Goal: Communication & Community: Connect with others

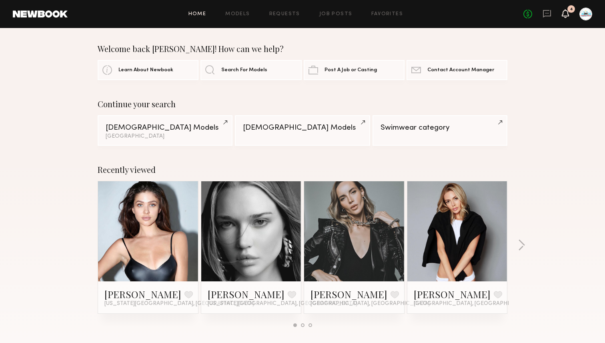
click at [563, 11] on icon at bounding box center [565, 13] width 6 height 6
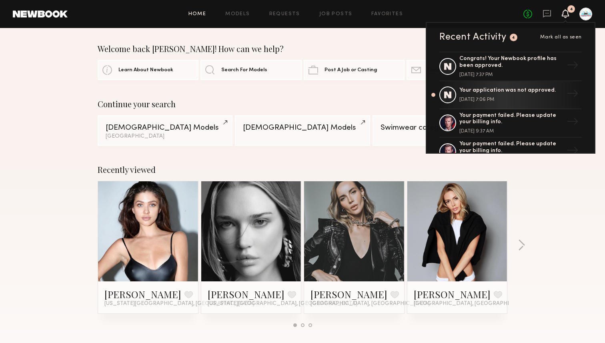
click at [551, 14] on div "No fees up to $5,000 4 Recent Activity 4 Mark all as seen Congrats! Your Newboo…" at bounding box center [557, 14] width 69 height 13
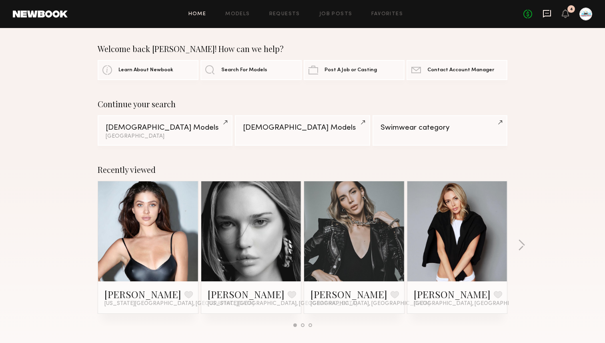
click at [549, 16] on icon at bounding box center [547, 14] width 8 height 8
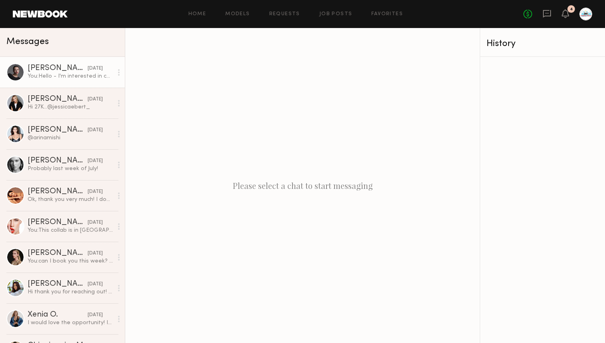
click at [39, 68] on div "[PERSON_NAME]" at bounding box center [58, 68] width 60 height 8
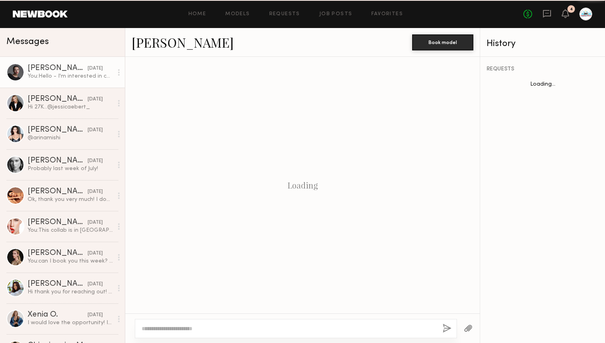
scroll to position [89, 0]
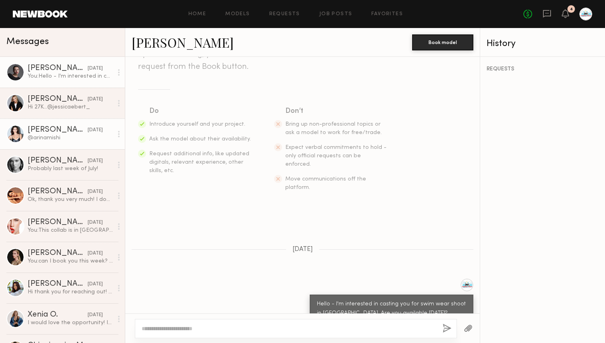
click at [54, 122] on link "Arina M. 06/19/2025 @arinamishi" at bounding box center [62, 133] width 125 height 31
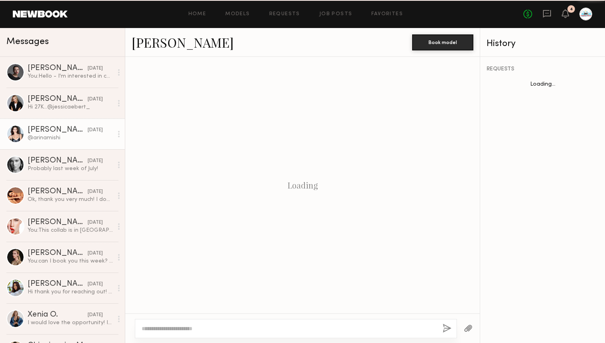
scroll to position [253, 0]
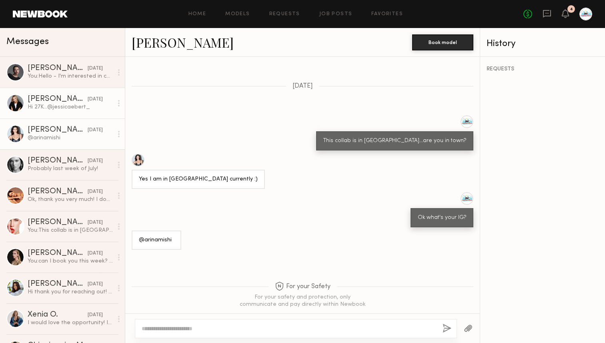
click at [47, 102] on div "Jessica E." at bounding box center [58, 99] width 60 height 8
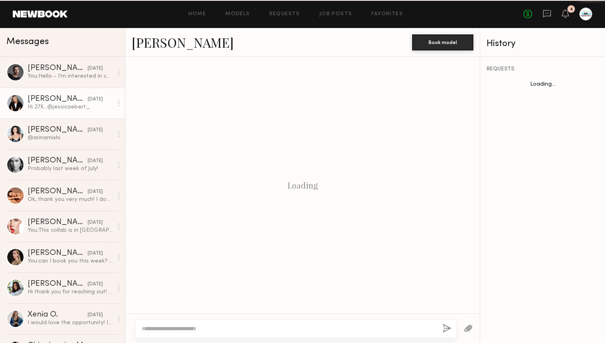
scroll to position [471, 0]
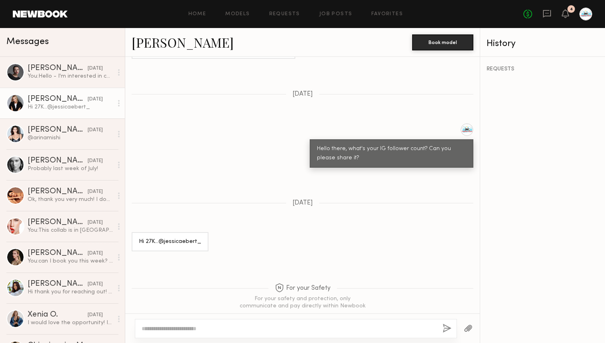
drag, startPoint x: 185, startPoint y: 43, endPoint x: 173, endPoint y: 44, distance: 12.0
click at [185, 43] on div "Jessica E." at bounding box center [272, 42] width 281 height 17
click at [172, 44] on link "Jessica E." at bounding box center [183, 42] width 102 height 17
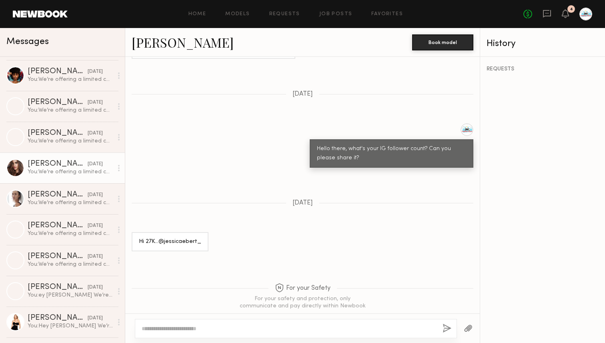
scroll to position [935, 0]
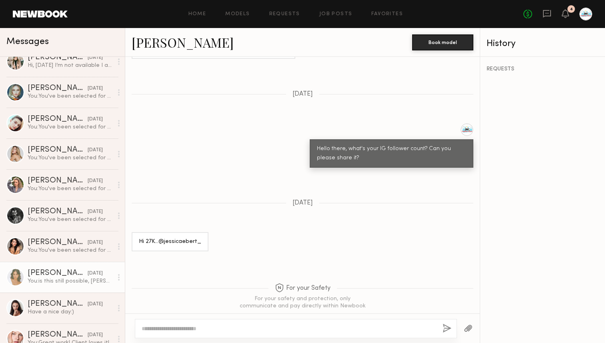
click at [47, 286] on link "Lily D. 04/22/2025 You: is this still possible, Lily?" at bounding box center [62, 277] width 125 height 31
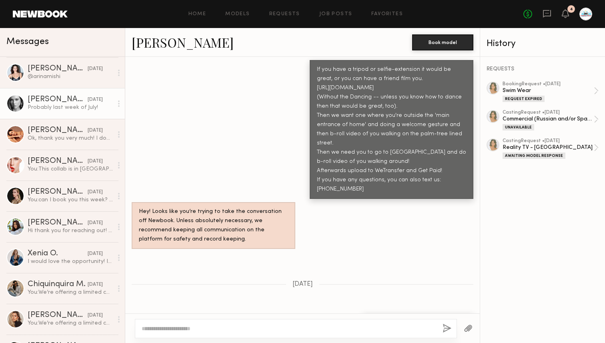
scroll to position [163, 0]
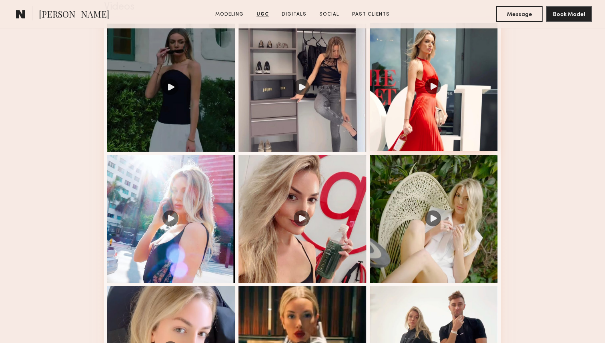
scroll to position [851, 0]
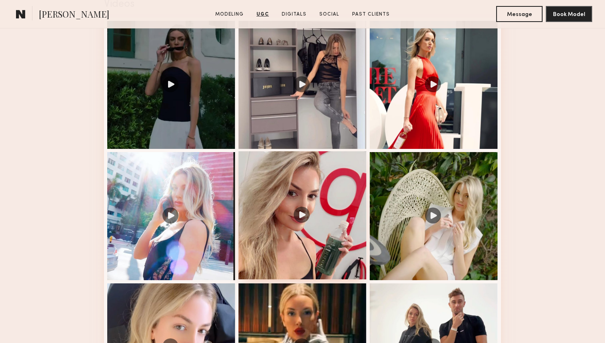
click at [298, 214] on div at bounding box center [303, 215] width 128 height 128
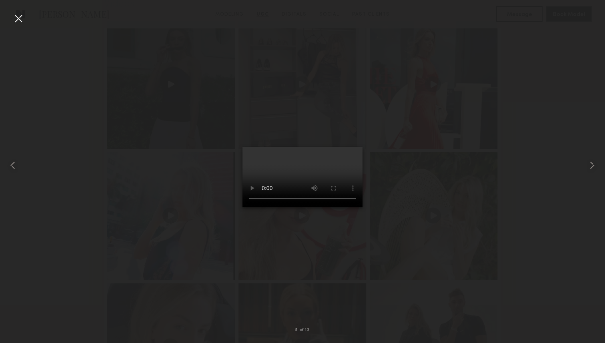
click at [15, 10] on nb-gallery-light "5 of 12" at bounding box center [302, 171] width 605 height 343
click at [25, 23] on div at bounding box center [302, 165] width 605 height 305
click at [25, 14] on div at bounding box center [302, 165] width 605 height 305
click at [19, 20] on div at bounding box center [18, 18] width 13 height 13
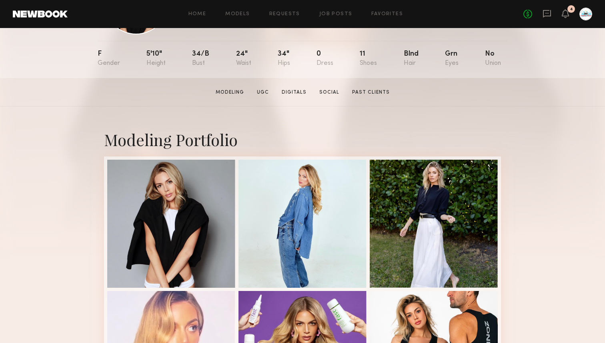
scroll to position [0, 0]
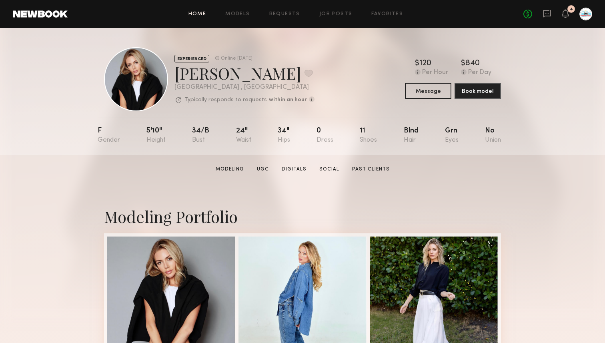
click at [199, 14] on link "Home" at bounding box center [197, 14] width 18 height 5
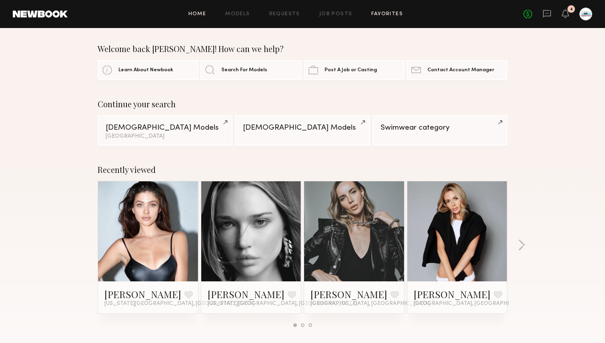
click at [393, 14] on link "Favorites" at bounding box center [387, 14] width 32 height 5
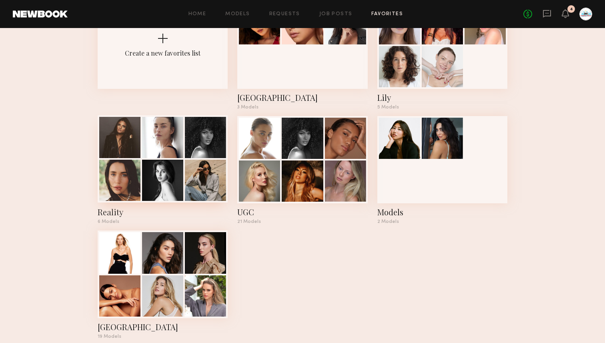
scroll to position [88, 0]
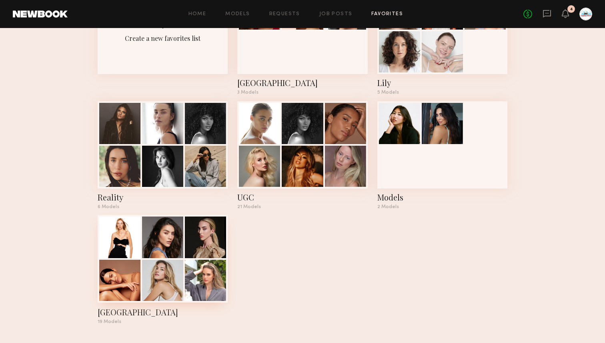
click at [180, 243] on div at bounding box center [162, 237] width 41 height 41
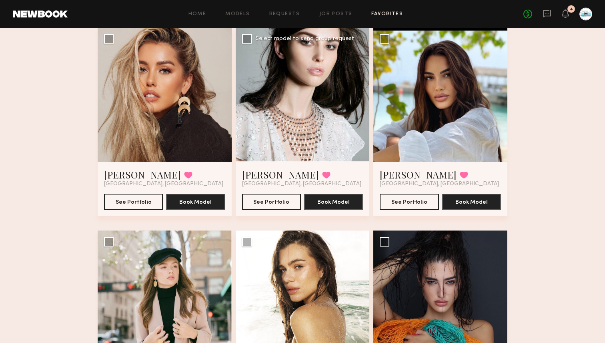
scroll to position [673, 0]
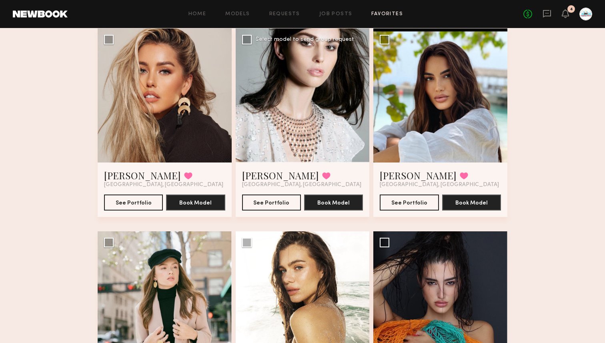
click at [299, 118] on div at bounding box center [303, 95] width 134 height 134
click at [292, 120] on div at bounding box center [303, 95] width 134 height 134
click at [269, 208] on button "See Portfolio" at bounding box center [271, 202] width 59 height 16
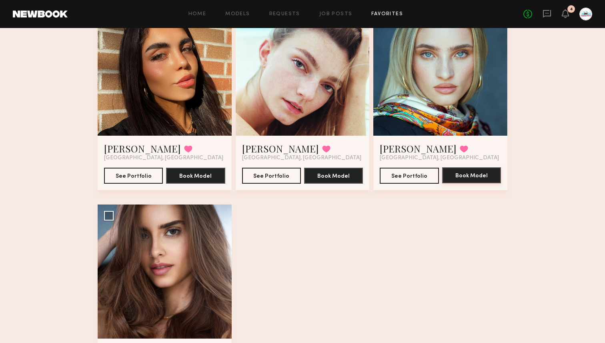
scroll to position [1182, 0]
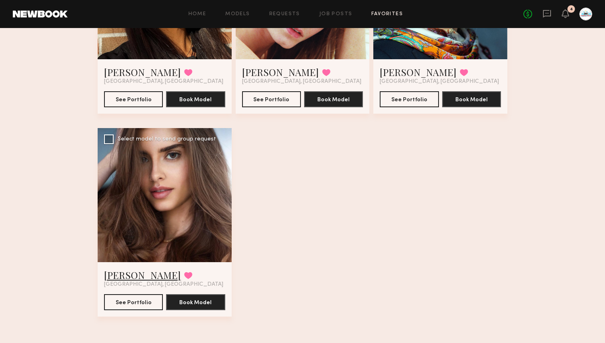
click at [132, 277] on link "[PERSON_NAME]" at bounding box center [142, 275] width 77 height 13
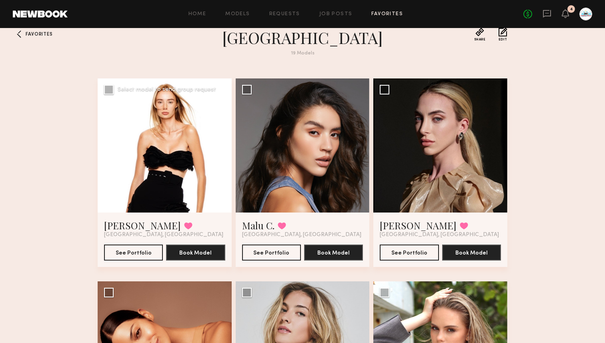
scroll to position [0, 0]
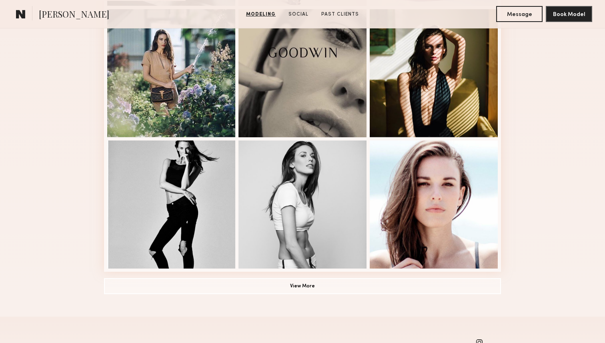
scroll to position [671, 0]
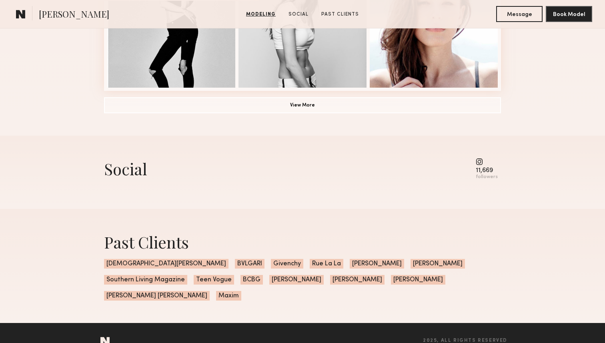
click at [483, 162] on common-icon at bounding box center [487, 161] width 22 height 7
click at [130, 176] on div "Social" at bounding box center [125, 168] width 43 height 21
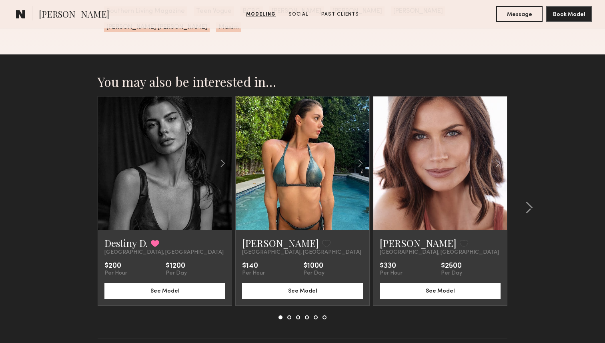
scroll to position [942, 0]
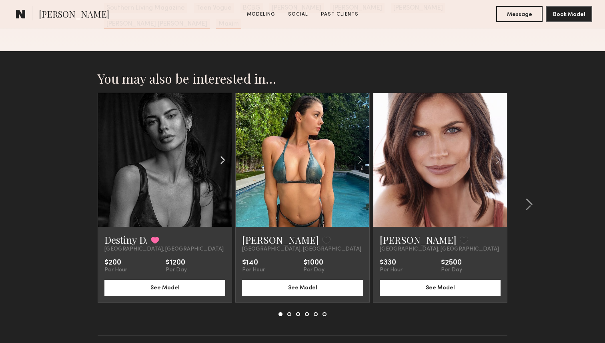
drag, startPoint x: 231, startPoint y: 134, endPoint x: 228, endPoint y: 137, distance: 4.3
click at [230, 135] on div at bounding box center [210, 160] width 44 height 134
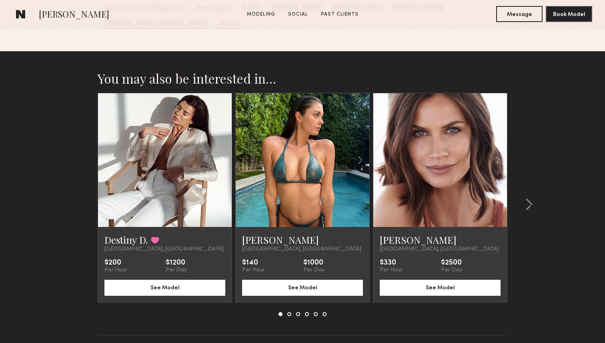
click at [226, 152] on common-icon at bounding box center [223, 159] width 12 height 15
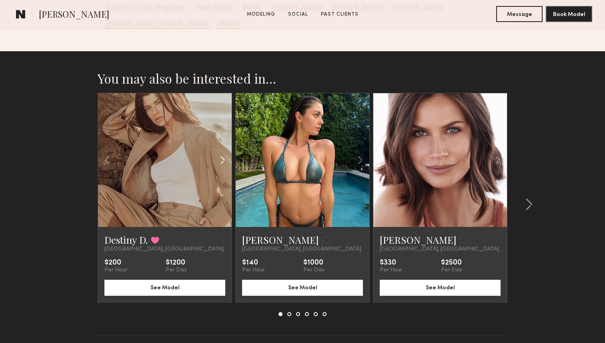
click at [226, 152] on common-icon at bounding box center [223, 159] width 12 height 15
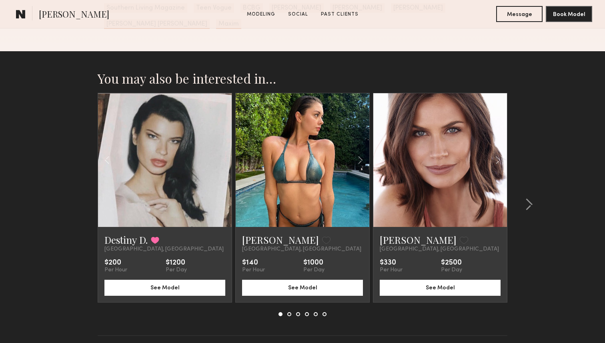
click at [226, 142] on div at bounding box center [165, 160] width 134 height 134
click at [361, 152] on common-icon at bounding box center [361, 159] width 12 height 15
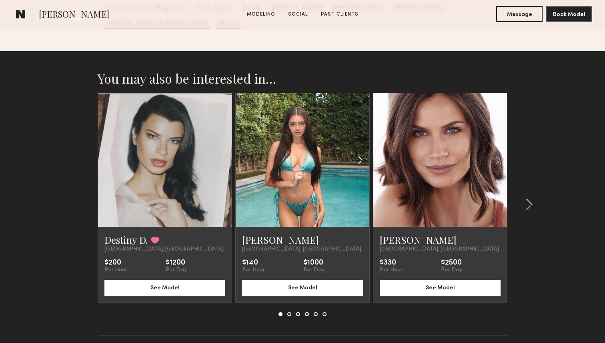
click at [361, 152] on common-icon at bounding box center [361, 159] width 12 height 15
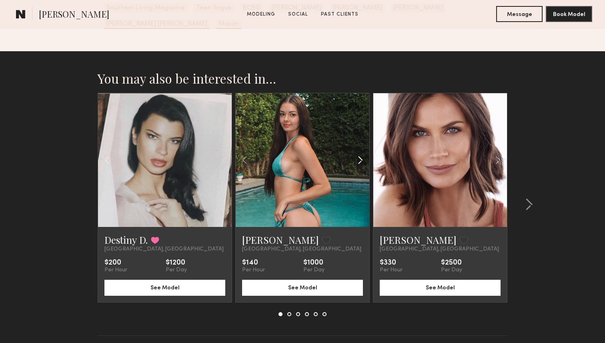
click at [361, 152] on common-icon at bounding box center [361, 159] width 12 height 15
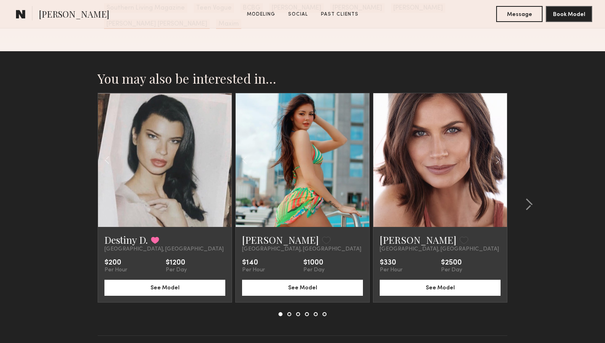
click at [361, 148] on div at bounding box center [303, 160] width 134 height 134
click at [265, 233] on link "Sabrina R." at bounding box center [280, 239] width 77 height 13
click at [128, 233] on link "Destiny D." at bounding box center [125, 239] width 43 height 13
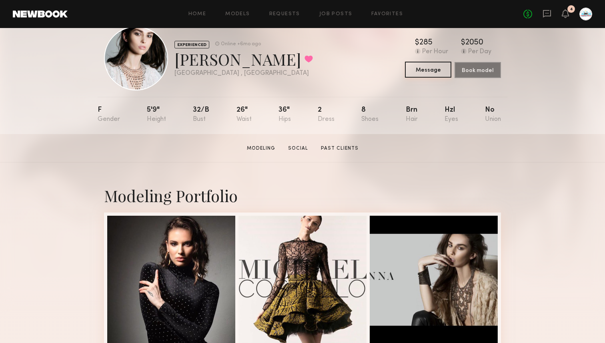
scroll to position [23, 0]
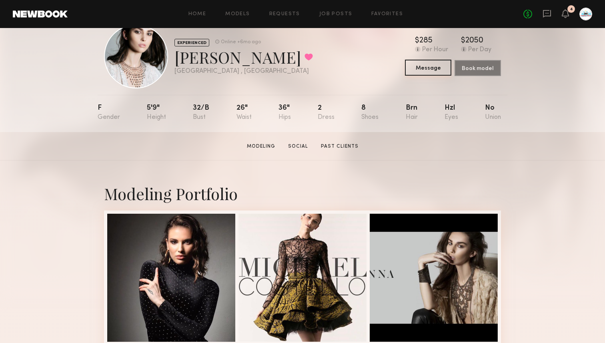
click at [428, 66] on button "Message" at bounding box center [428, 68] width 46 height 16
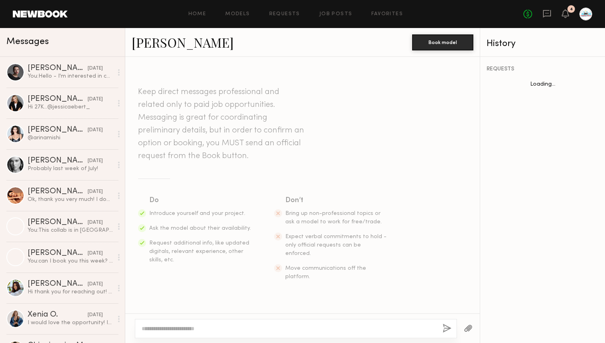
scroll to position [246, 0]
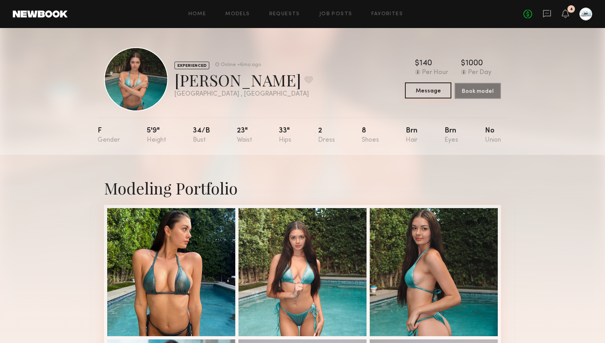
click at [433, 90] on button "Message" at bounding box center [428, 90] width 46 height 16
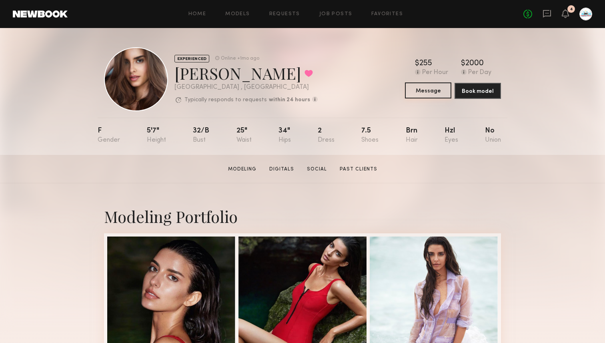
click at [431, 94] on button "Message" at bounding box center [428, 90] width 46 height 16
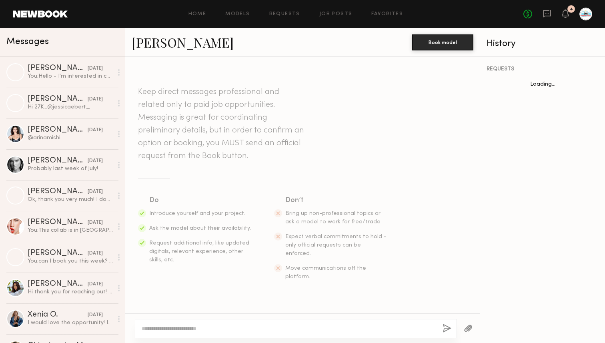
scroll to position [647, 0]
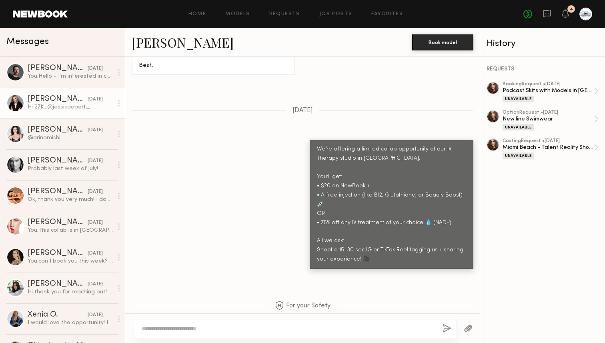
click at [52, 106] on div "Hi 27K…@jessicaebert_" at bounding box center [70, 107] width 85 height 8
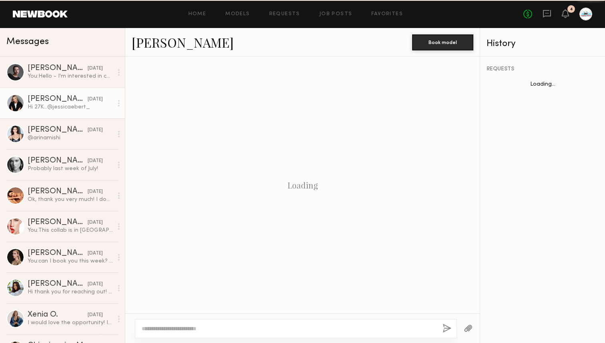
scroll to position [471, 0]
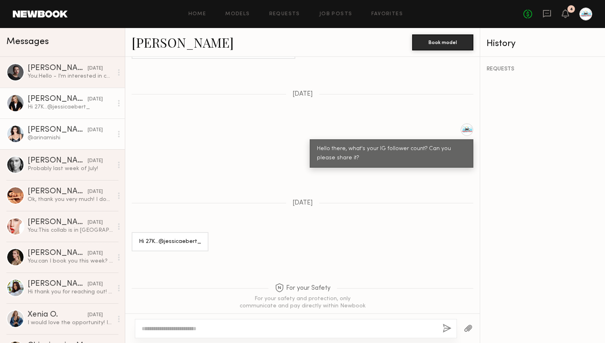
click at [35, 129] on div "[PERSON_NAME]" at bounding box center [58, 130] width 60 height 8
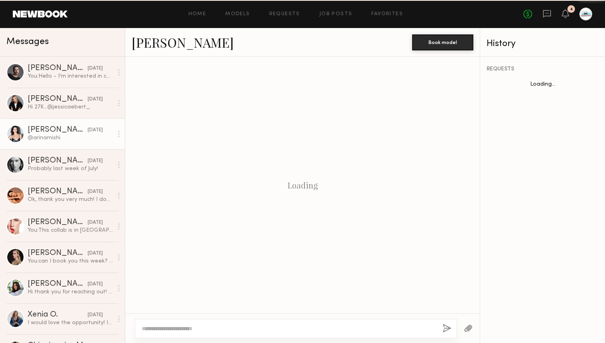
scroll to position [253, 0]
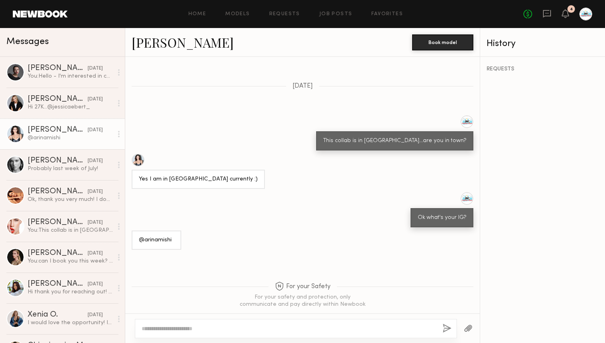
click at [158, 236] on div "@arinamishi" at bounding box center [156, 240] width 35 height 9
copy div "arinamishi"
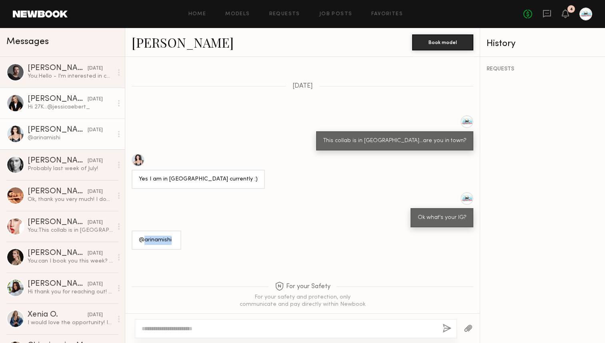
click at [72, 100] on div "[PERSON_NAME]" at bounding box center [58, 99] width 60 height 8
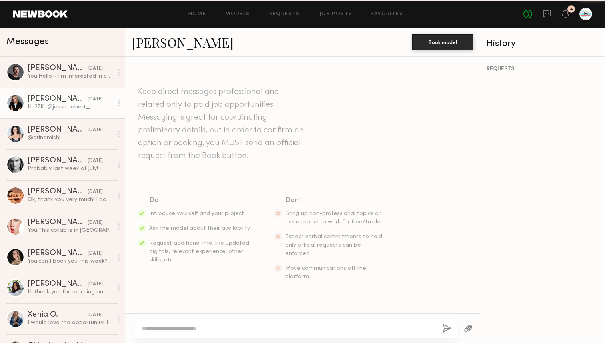
scroll to position [471, 0]
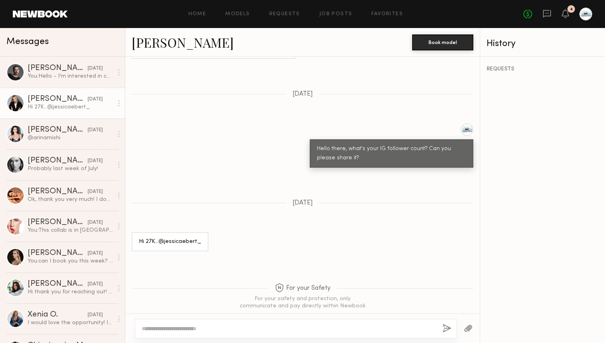
click at [176, 237] on div "Hi 27K…@jessicaebert_" at bounding box center [170, 241] width 62 height 9
copy div "jessicaebert_"
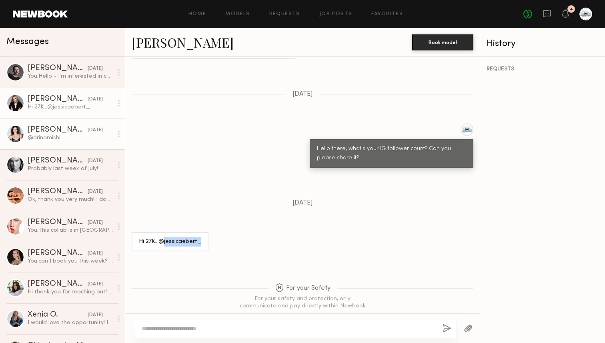
click at [60, 139] on div "@arinamishi" at bounding box center [70, 138] width 85 height 8
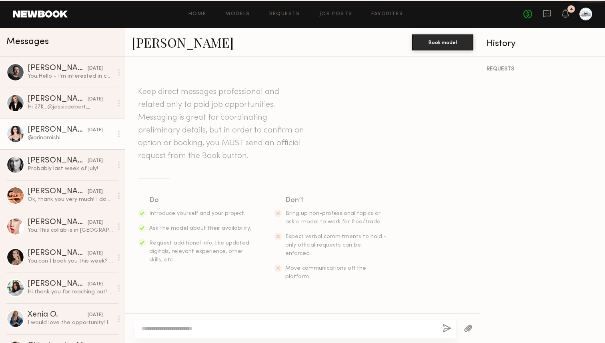
scroll to position [253, 0]
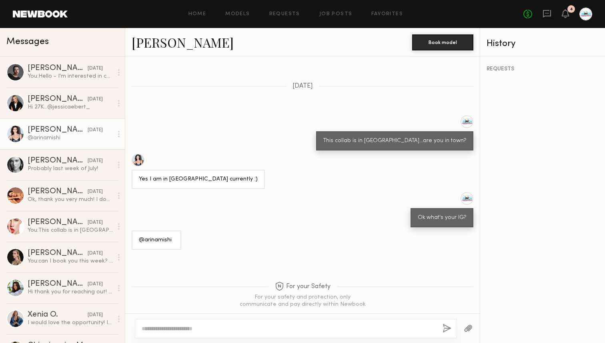
click at [162, 236] on div "@arinamishi" at bounding box center [156, 240] width 35 height 9
copy div "arinamishi"
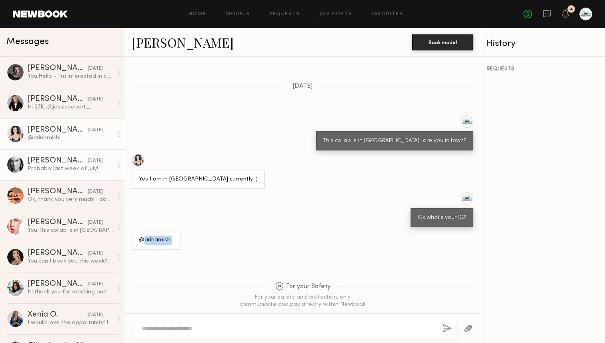
click at [43, 162] on div "[PERSON_NAME]" at bounding box center [58, 161] width 60 height 8
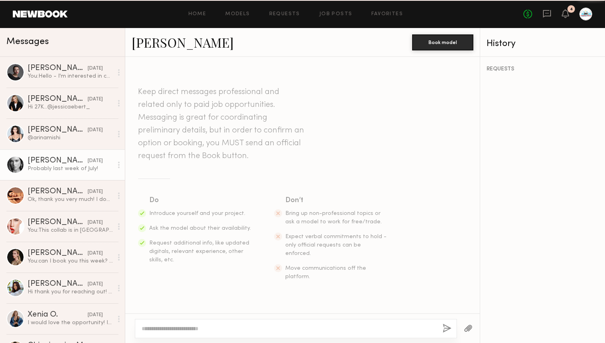
scroll to position [367, 0]
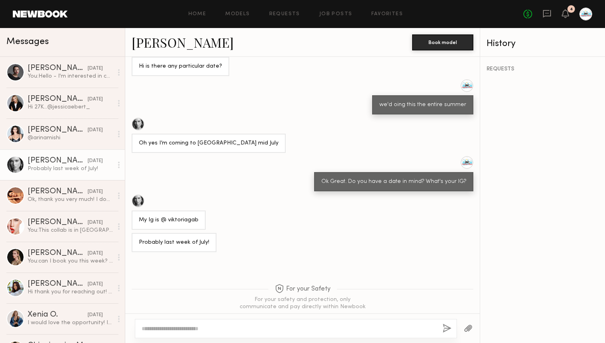
click at [182, 216] on div "My Ig is @ viktoriagab" at bounding box center [169, 220] width 60 height 9
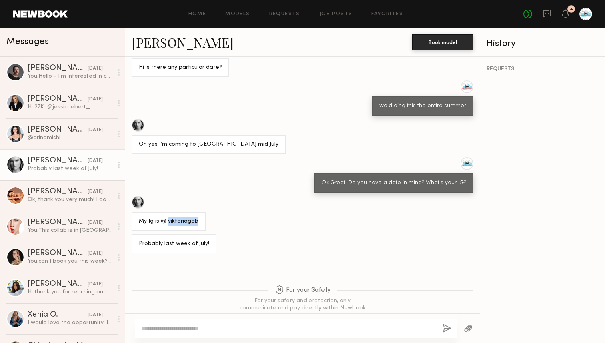
scroll to position [366, 0]
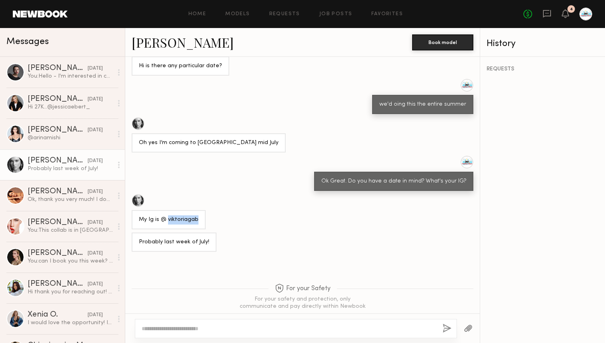
click at [182, 215] on div "My Ig is @ viktoriagab" at bounding box center [169, 219] width 60 height 9
copy div "viktoriagab"
click at [59, 198] on div "Ok, thank you very much! I don't know if I'll be there next weekend, I think I'…" at bounding box center [70, 200] width 85 height 8
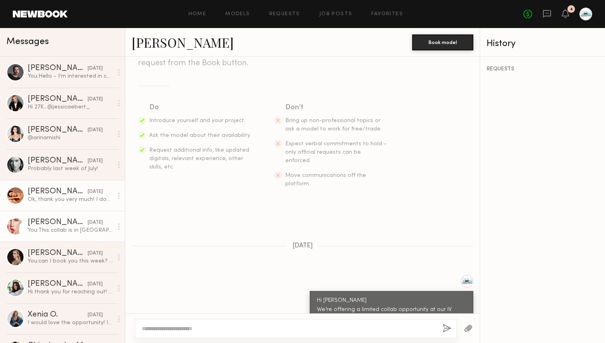
scroll to position [83, 0]
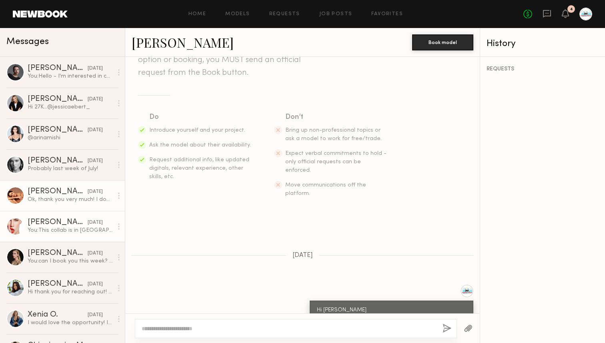
click at [36, 225] on div "[PERSON_NAME]" at bounding box center [58, 223] width 60 height 8
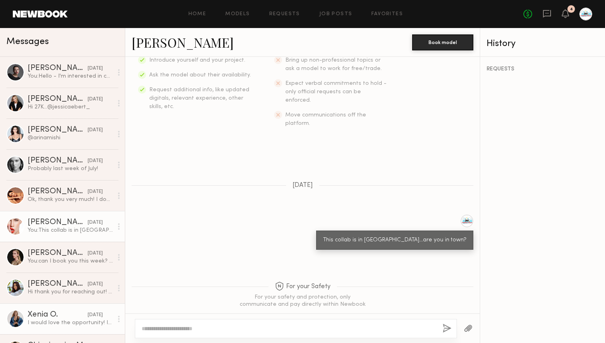
scroll to position [71, 0]
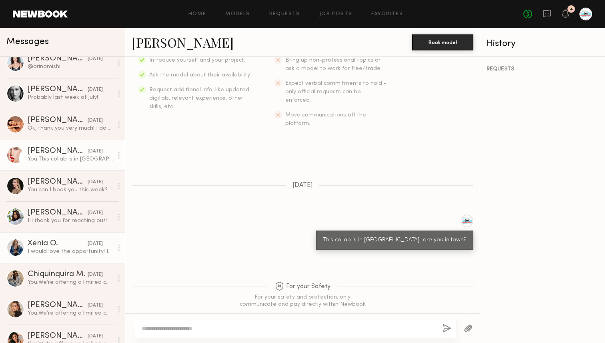
click at [53, 243] on div "Xenia O." at bounding box center [58, 244] width 60 height 8
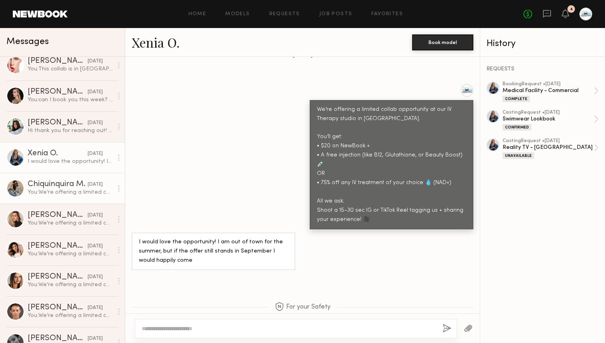
scroll to position [250, 0]
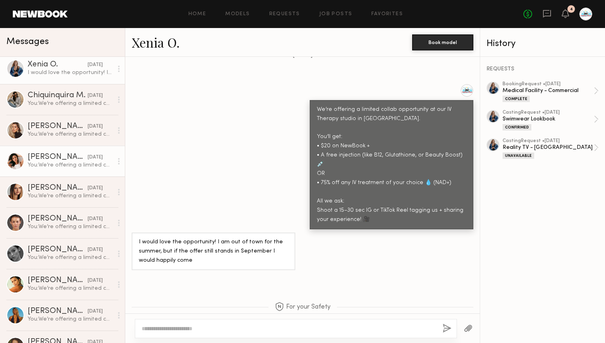
click at [40, 159] on div "[PERSON_NAME]" at bounding box center [58, 157] width 60 height 8
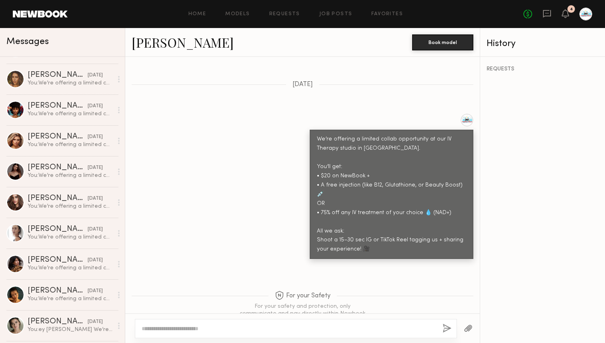
scroll to position [518, 0]
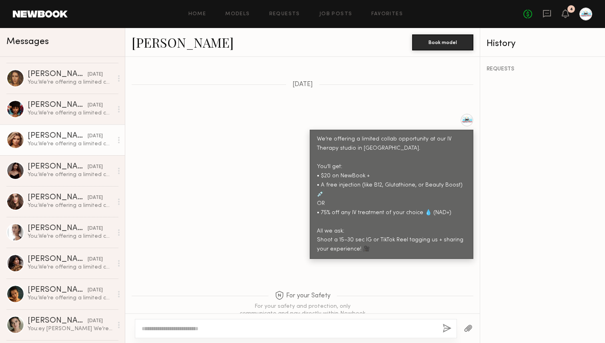
click at [53, 136] on div "[PERSON_NAME]" at bounding box center [58, 136] width 60 height 8
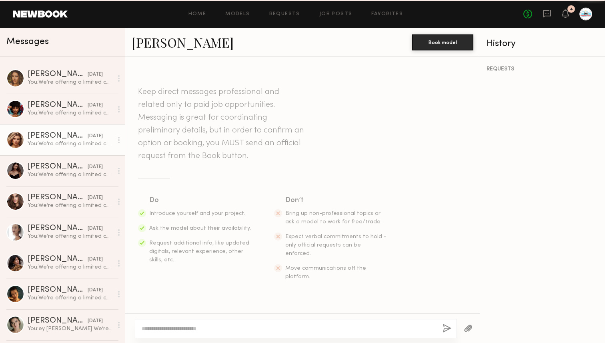
scroll to position [254, 0]
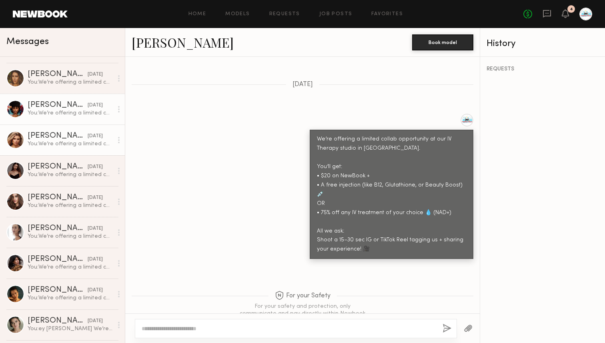
click at [46, 105] on div "[PERSON_NAME]" at bounding box center [58, 105] width 60 height 8
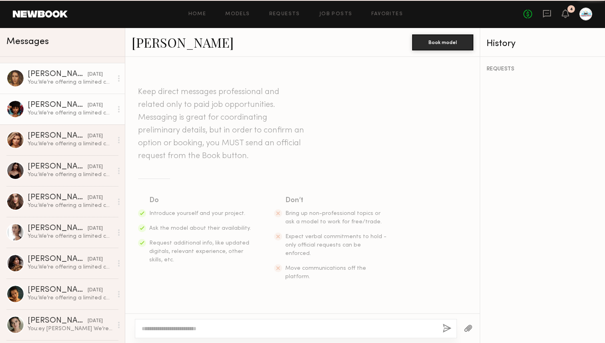
scroll to position [254, 0]
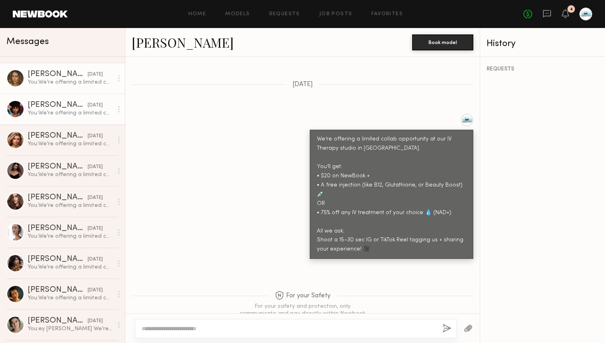
click at [39, 82] on div "You: We’re offering a limited collab opportunity at our IV Therapy studio in [G…" at bounding box center [70, 82] width 85 height 8
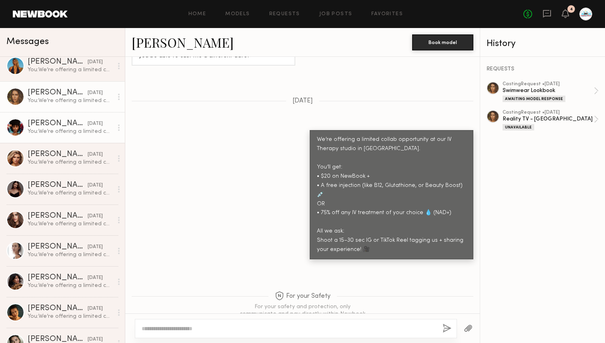
scroll to position [750, 0]
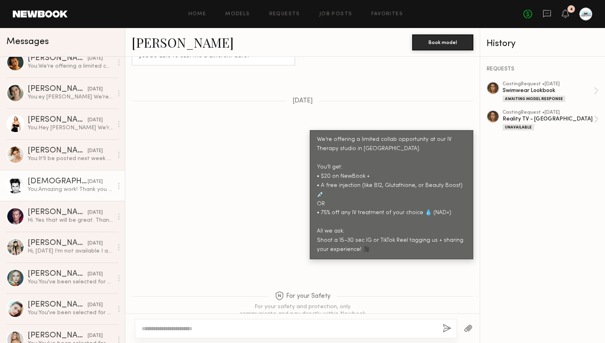
click at [43, 182] on div "[DEMOGRAPHIC_DATA][PERSON_NAME]" at bounding box center [58, 182] width 60 height 8
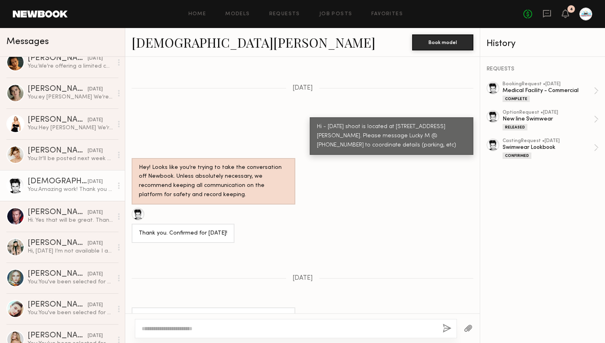
scroll to position [1016, 0]
